Goal: Information Seeking & Learning: Learn about a topic

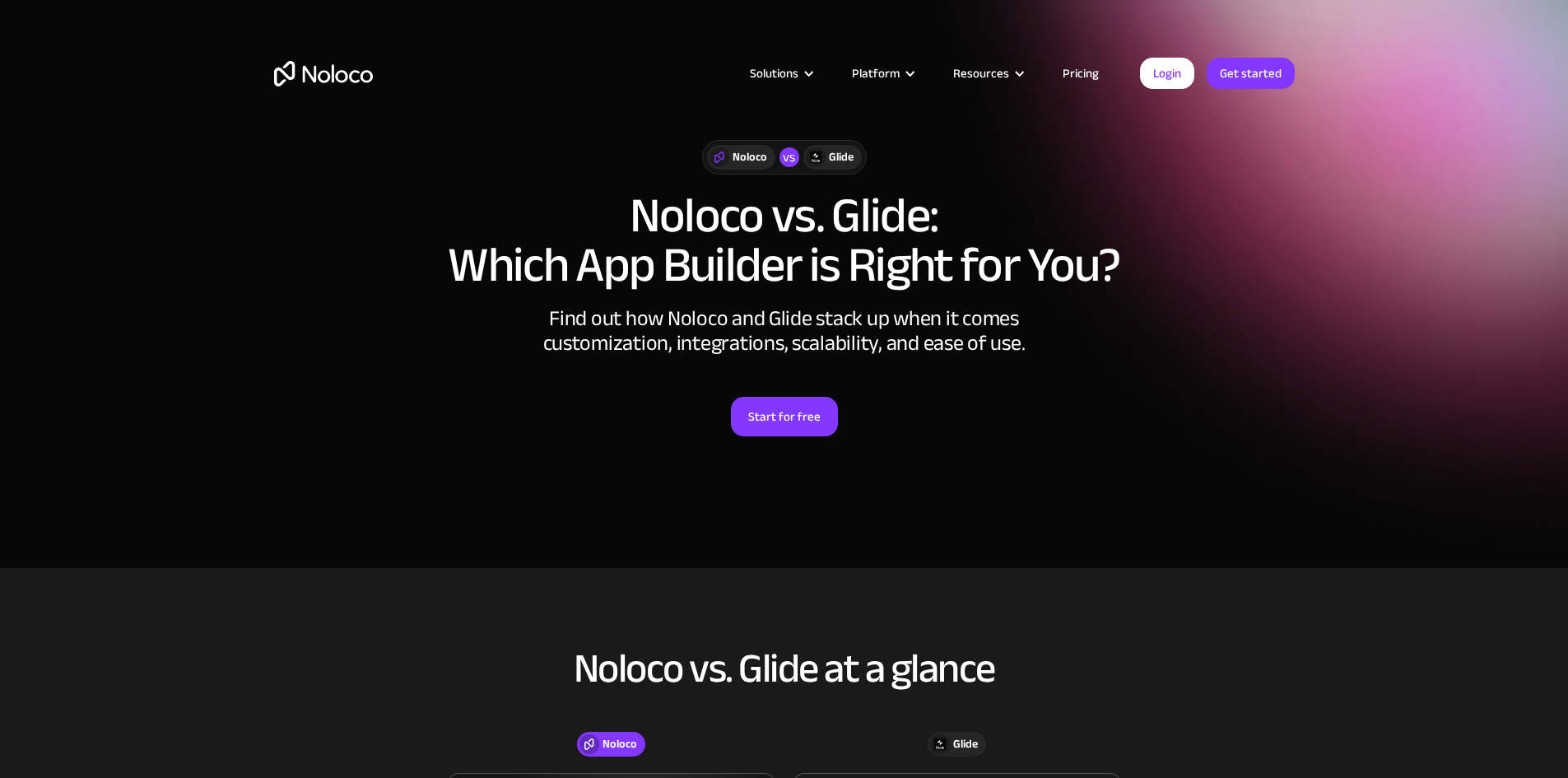
click at [1087, 77] on link "Pricing" at bounding box center [1081, 73] width 78 height 21
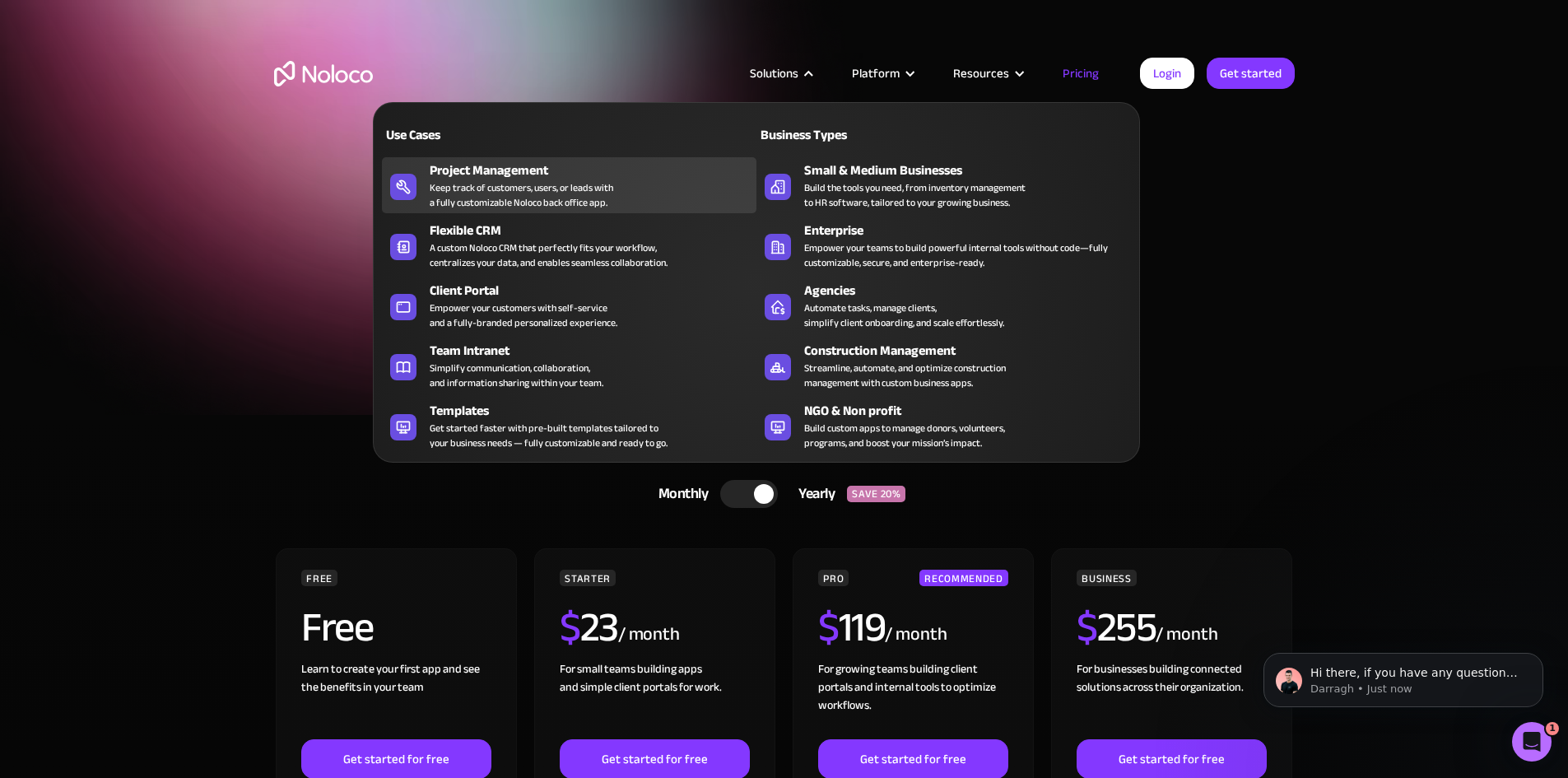
click at [514, 199] on div "Keep track of customers, users, or leads with a fully customizable Noloco back …" at bounding box center [522, 195] width 184 height 30
